Goal: Transaction & Acquisition: Purchase product/service

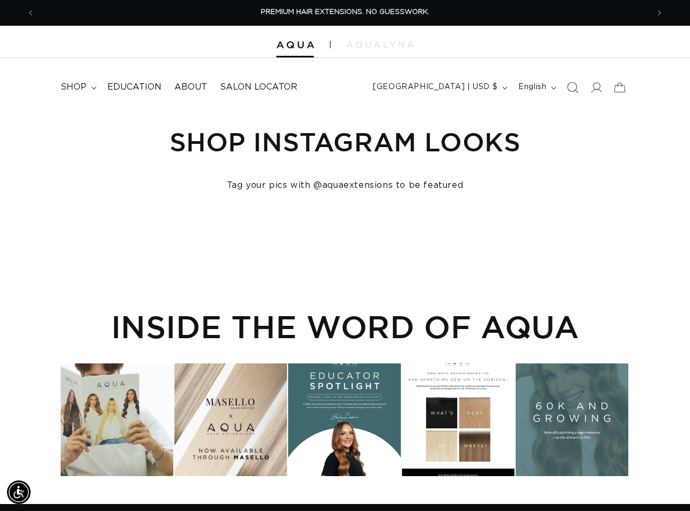
click at [573, 89] on icon "Search" at bounding box center [572, 87] width 11 height 11
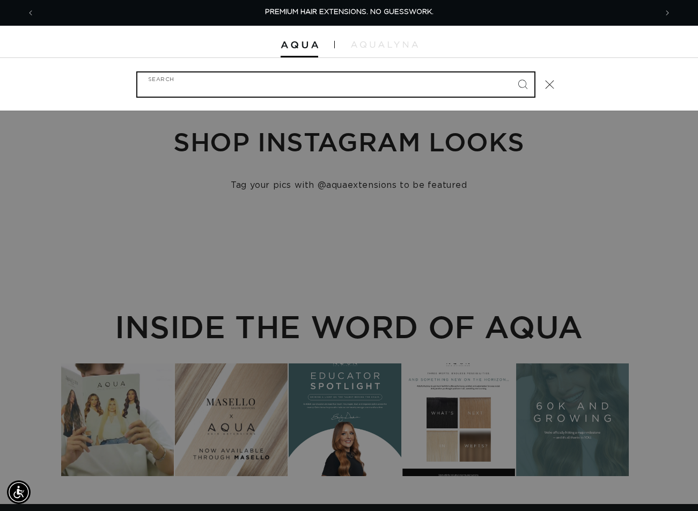
paste input "18" TAPE IN ECHO ROOT TAP"
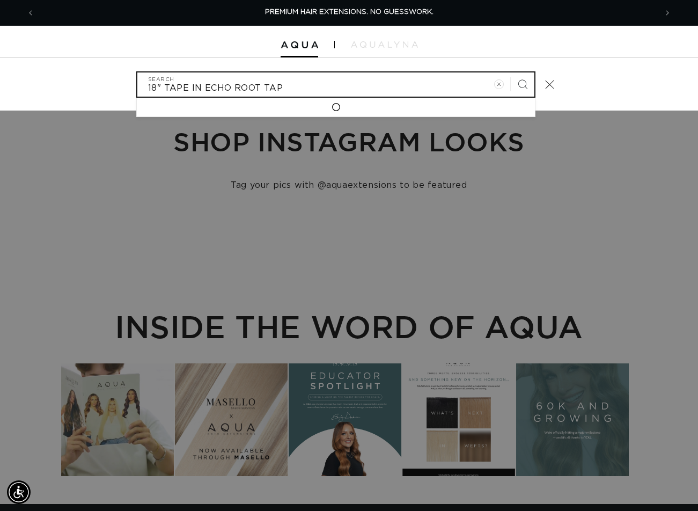
type input "18" TAPE IN ECHO ROOT TAP"
click at [511, 72] on button "Search" at bounding box center [523, 84] width 24 height 24
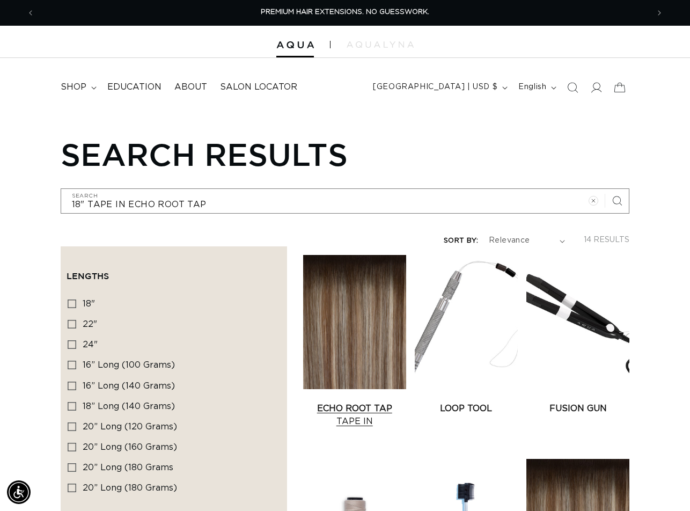
click at [348, 402] on link "Echo Root Tap Tape In" at bounding box center [354, 415] width 103 height 26
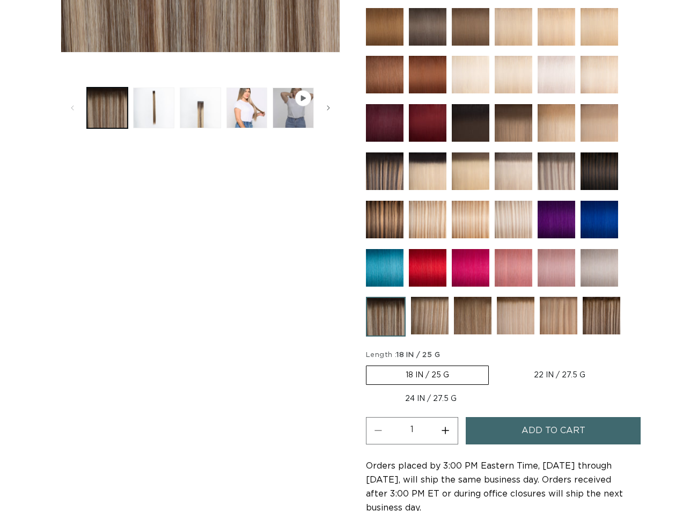
scroll to position [376, 0]
click at [566, 428] on span "Add to cart" at bounding box center [554, 430] width 64 height 27
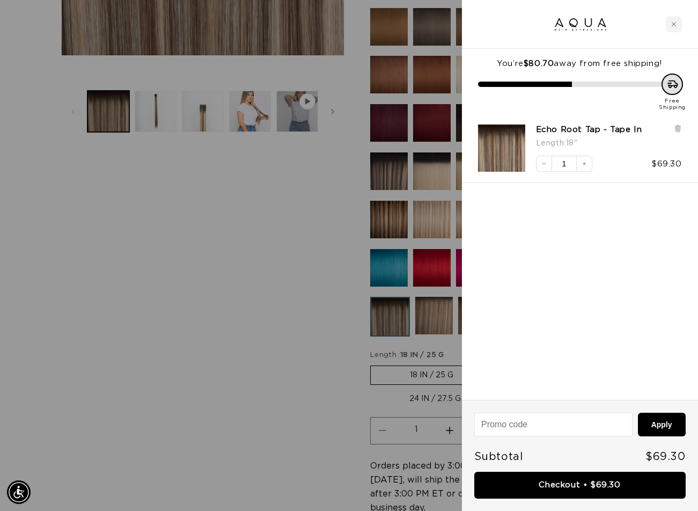
click at [119, 486] on div at bounding box center [349, 255] width 698 height 511
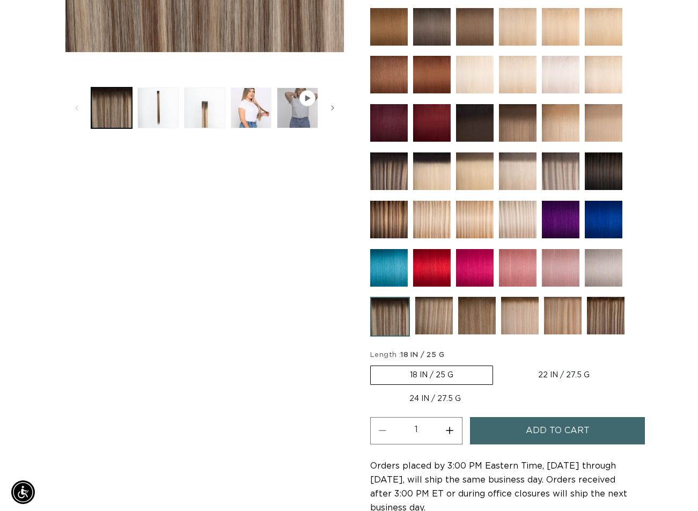
scroll to position [54, 0]
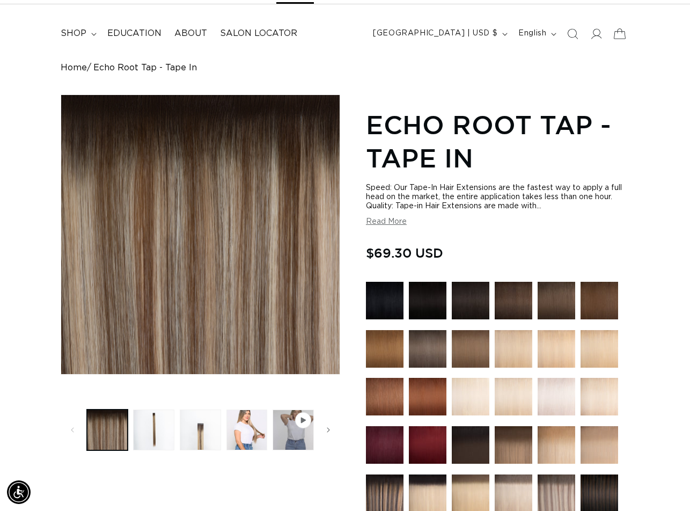
click at [621, 33] on icon at bounding box center [620, 33] width 25 height 25
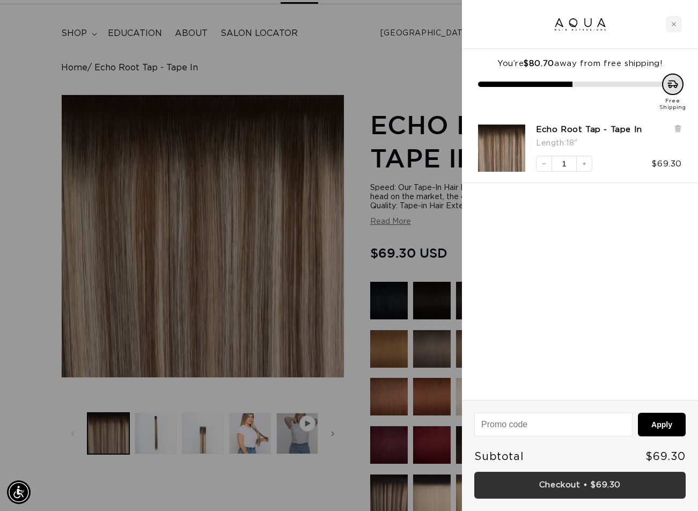
click at [578, 480] on link "Checkout • $69.30" at bounding box center [581, 485] width 212 height 27
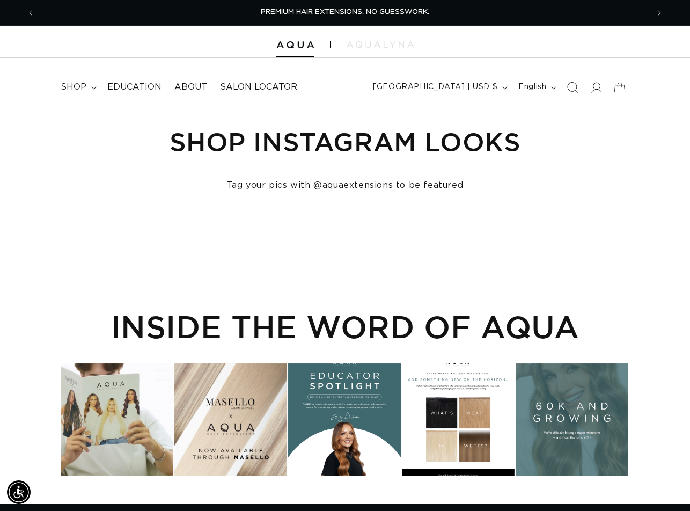
click at [569, 88] on icon "Search" at bounding box center [572, 87] width 11 height 11
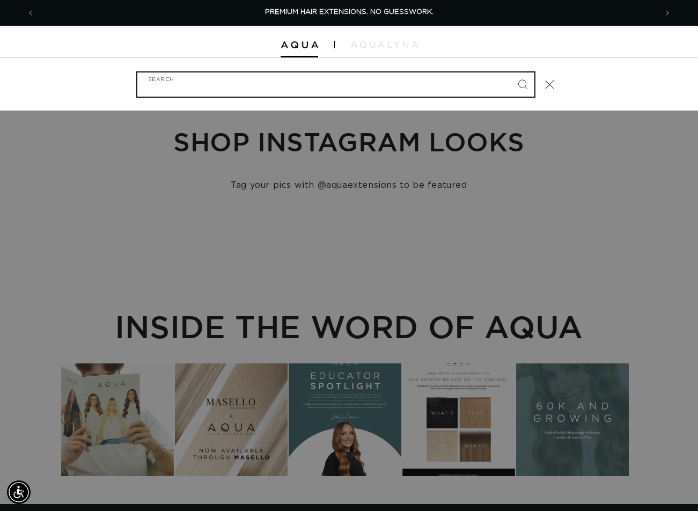
paste input "20" ULTRA NARROW CLIP-IN #COMO ROOT TAP"
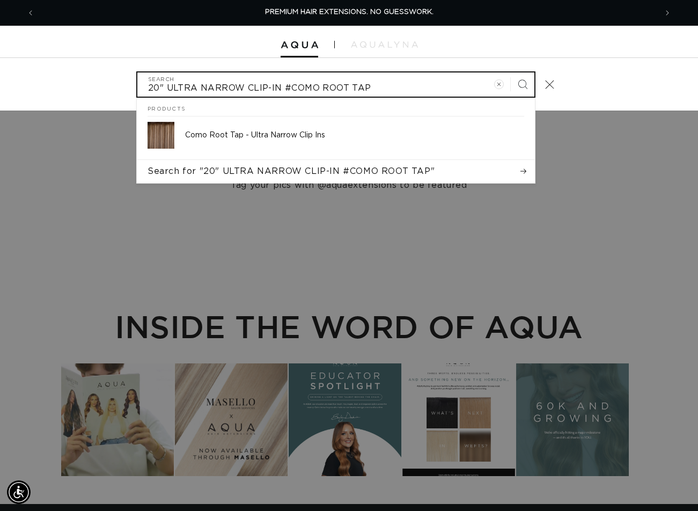
type input "20" ULTRA NARROW CLIP-IN #COMO ROOT TAP"
click at [511, 72] on button "Search" at bounding box center [523, 84] width 24 height 24
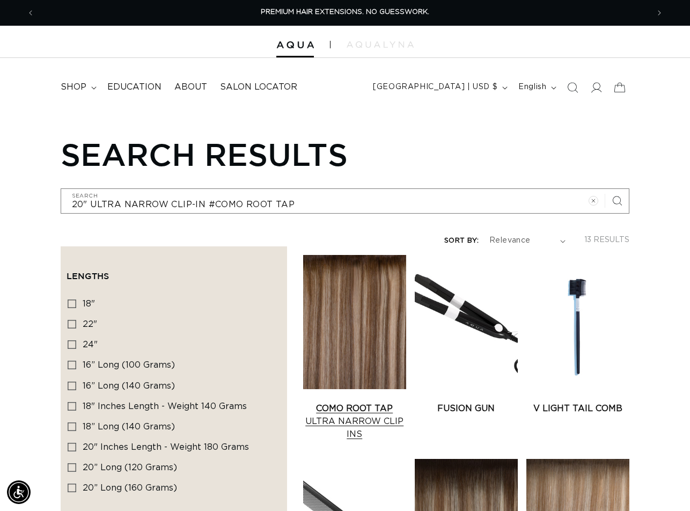
click at [377, 402] on link "Como Root Tap Ultra Narrow Clip Ins" at bounding box center [354, 421] width 103 height 39
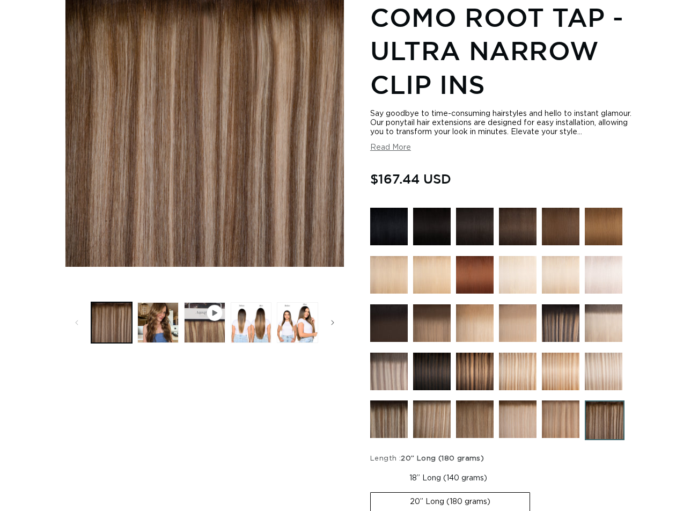
scroll to position [322, 0]
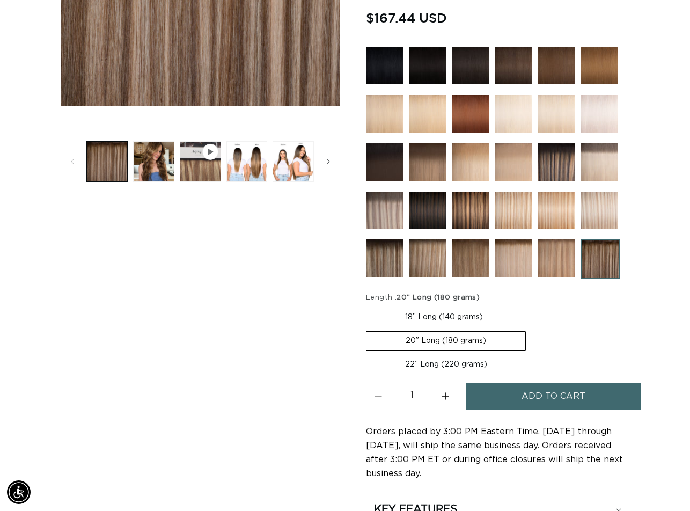
click at [545, 404] on span "Add to cart" at bounding box center [554, 396] width 64 height 27
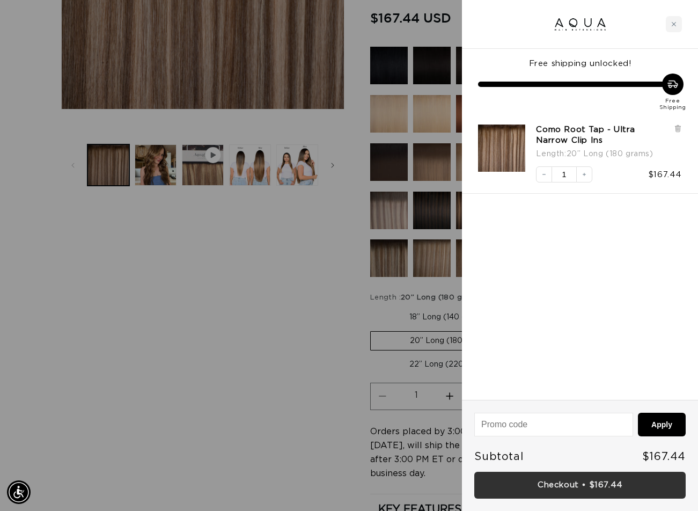
click at [588, 492] on link "Checkout • $167.44" at bounding box center [581, 485] width 212 height 27
